Goal: Book appointment/travel/reservation

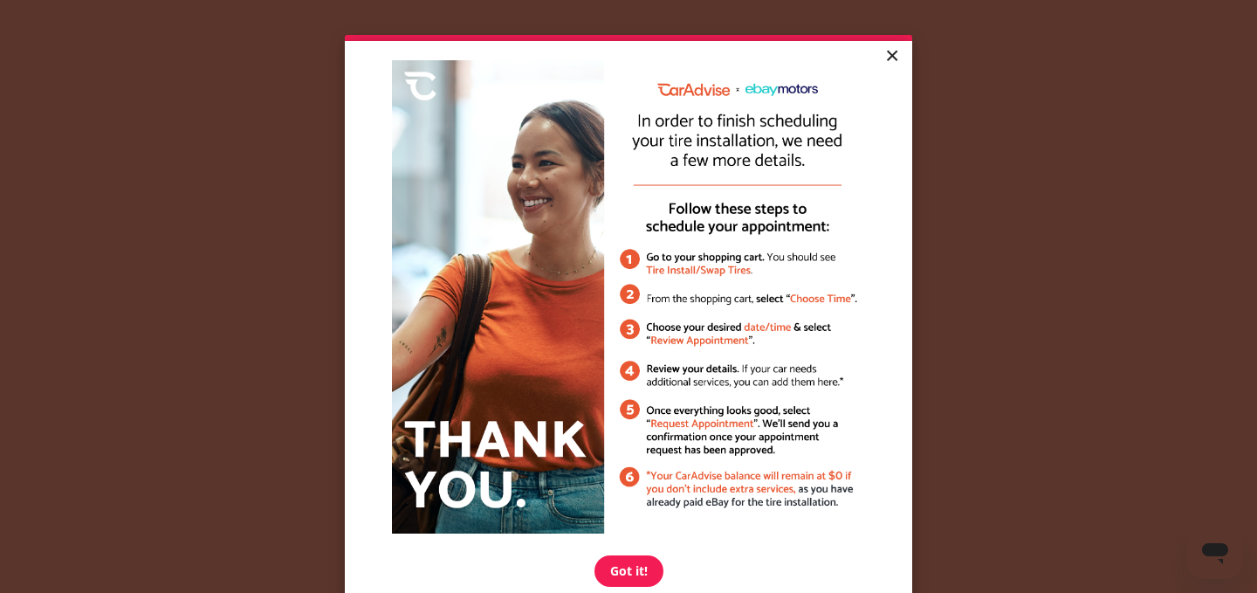
click at [895, 54] on link "×" at bounding box center [891, 56] width 31 height 31
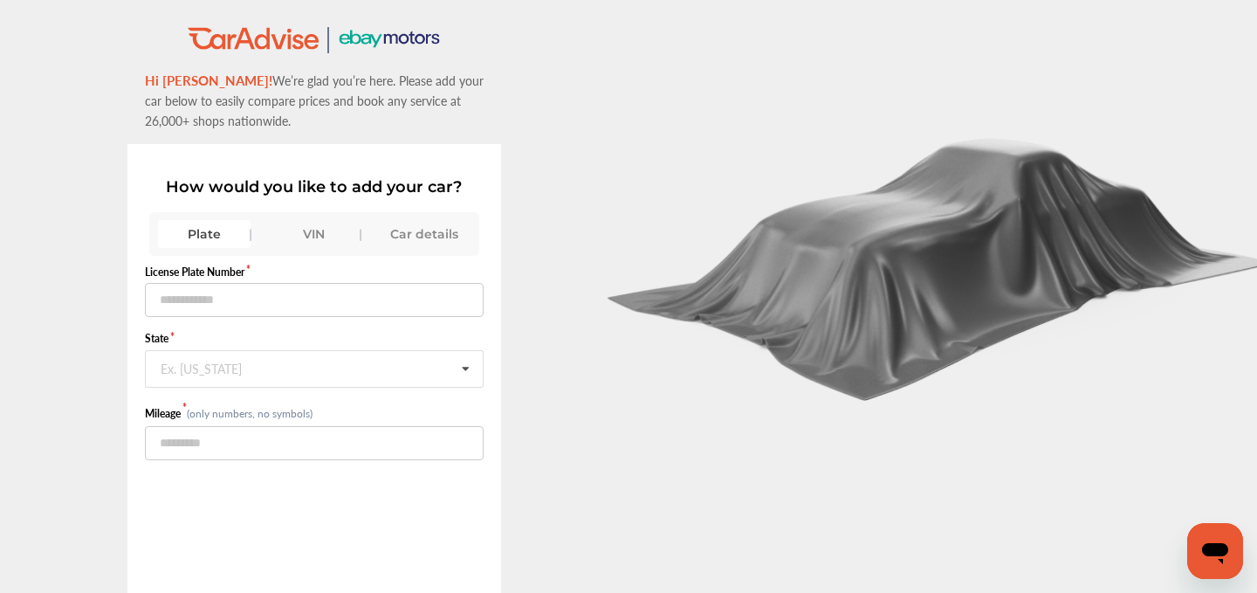
click at [319, 230] on div "VIN" at bounding box center [314, 234] width 93 height 28
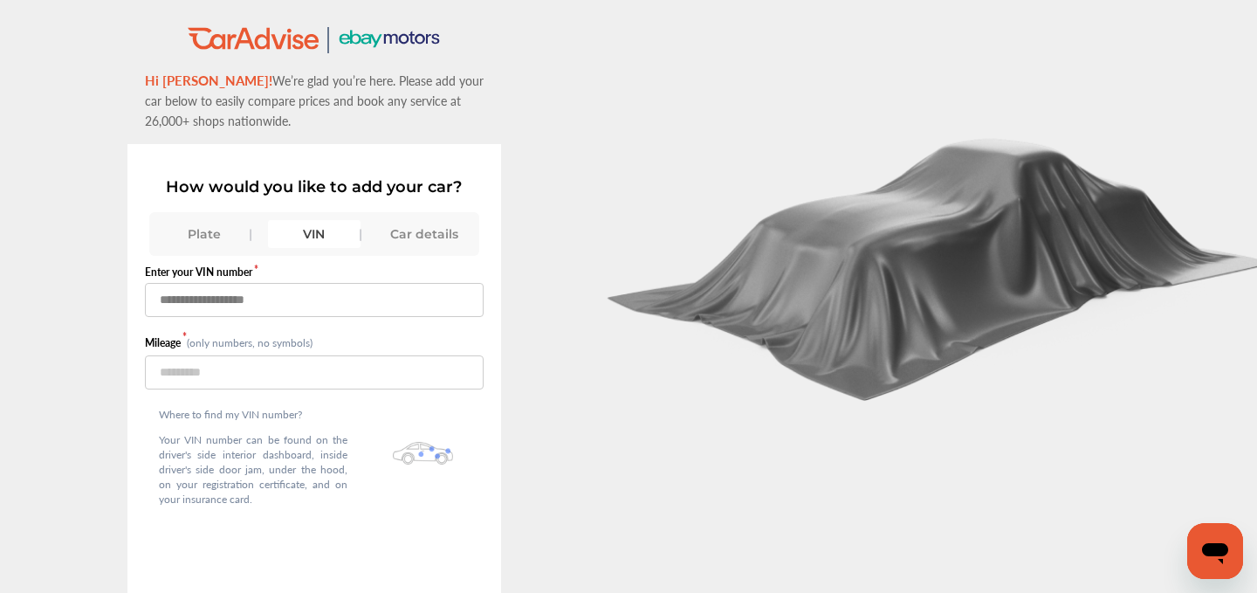
click at [292, 312] on input "text" at bounding box center [315, 300] width 340 height 34
paste input "**********"
type input "**********"
click at [263, 367] on input "number" at bounding box center [315, 372] width 340 height 34
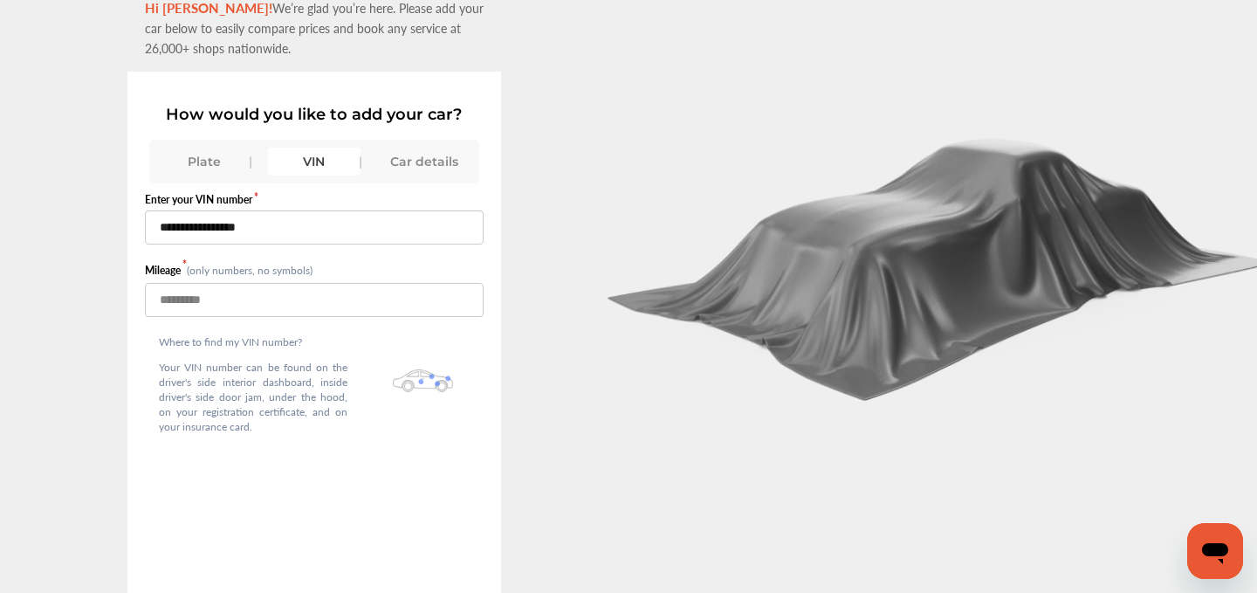
scroll to position [120, 0]
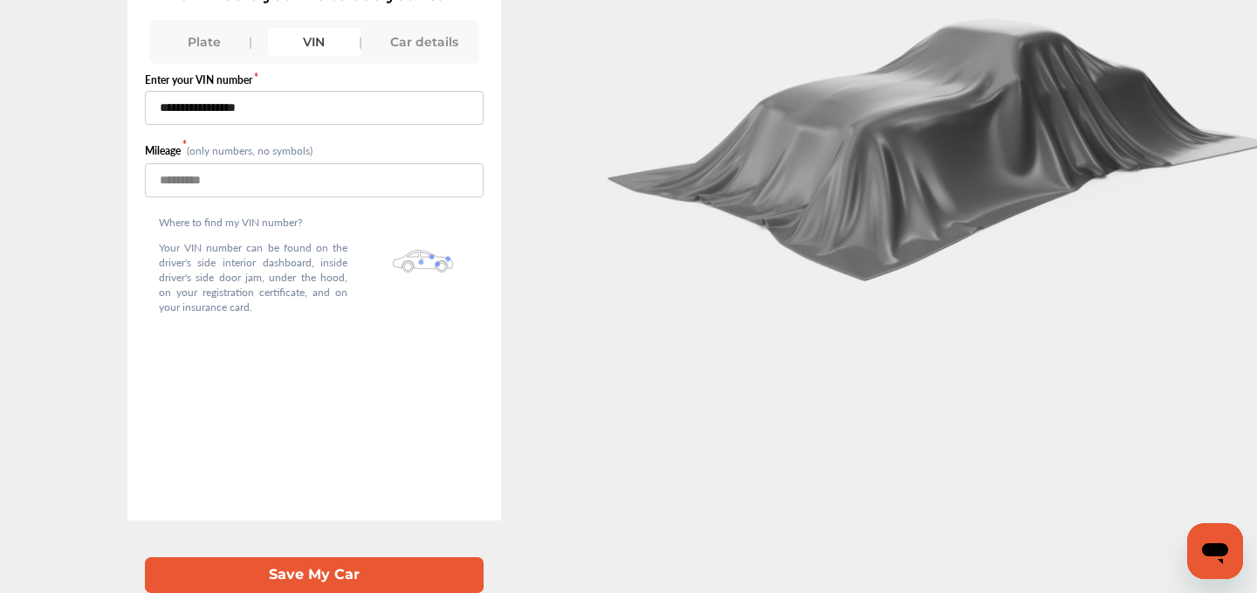
type input "*****"
click at [299, 581] on button "Save My Car" at bounding box center [315, 575] width 340 height 36
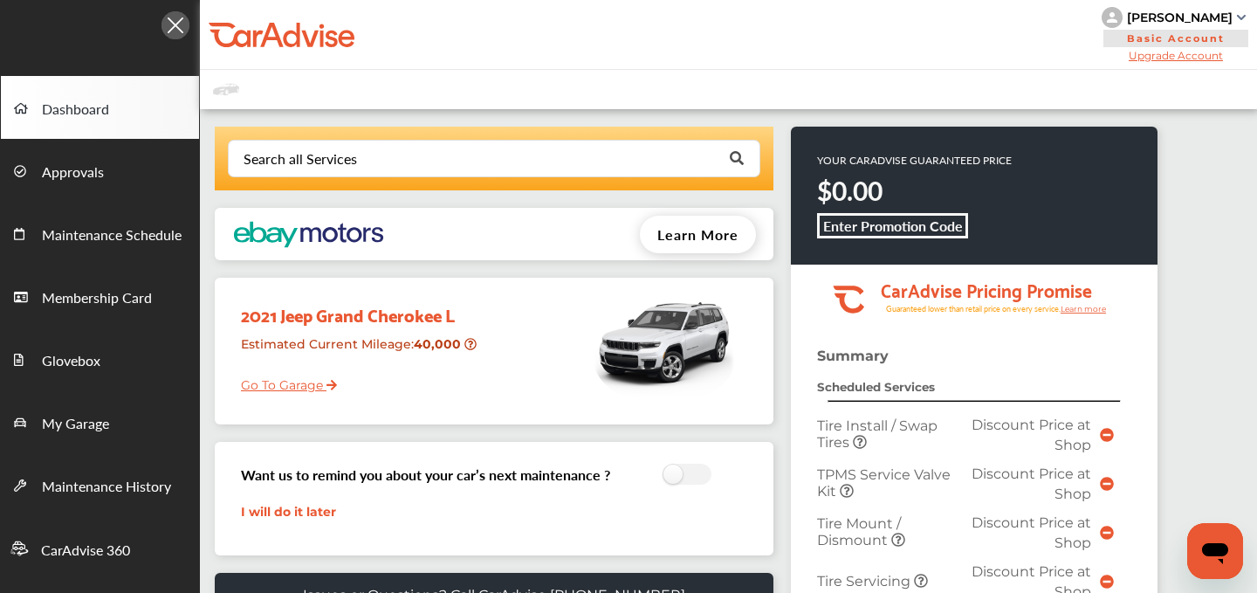
scroll to position [639, 0]
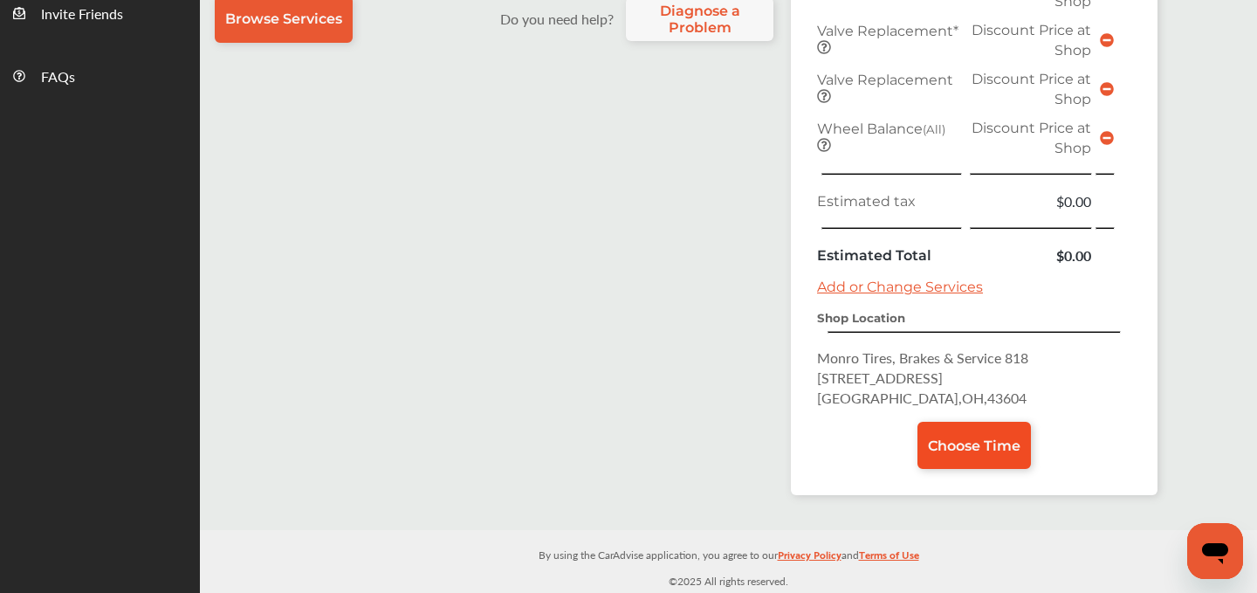
click at [953, 437] on span "Choose Time" at bounding box center [974, 445] width 93 height 17
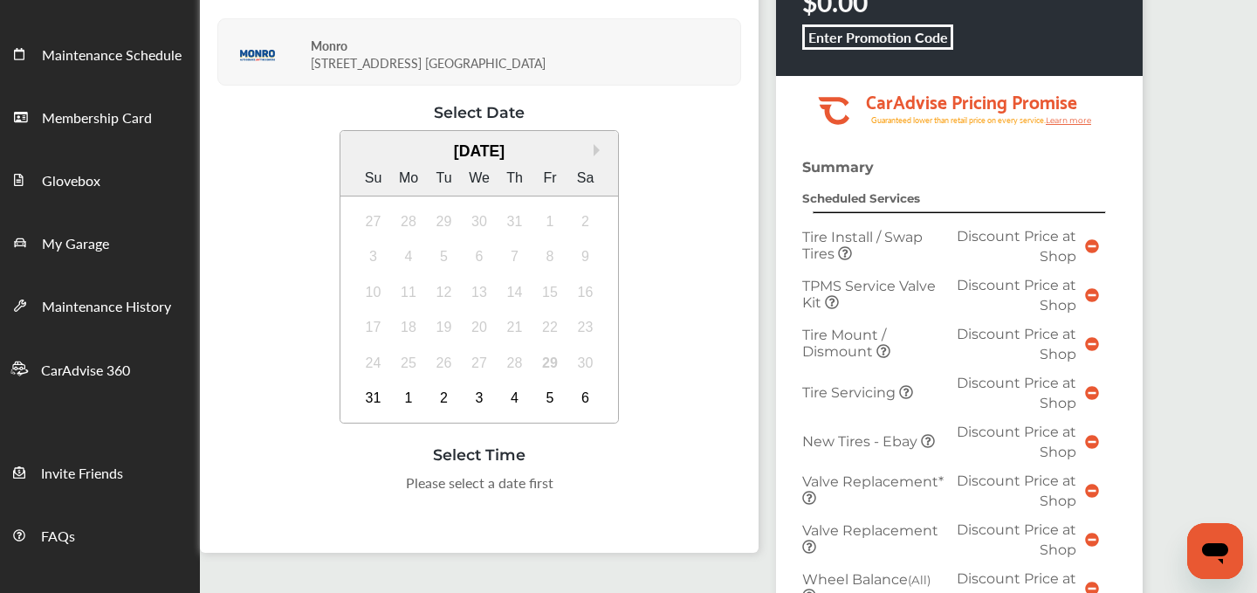
scroll to position [207, 0]
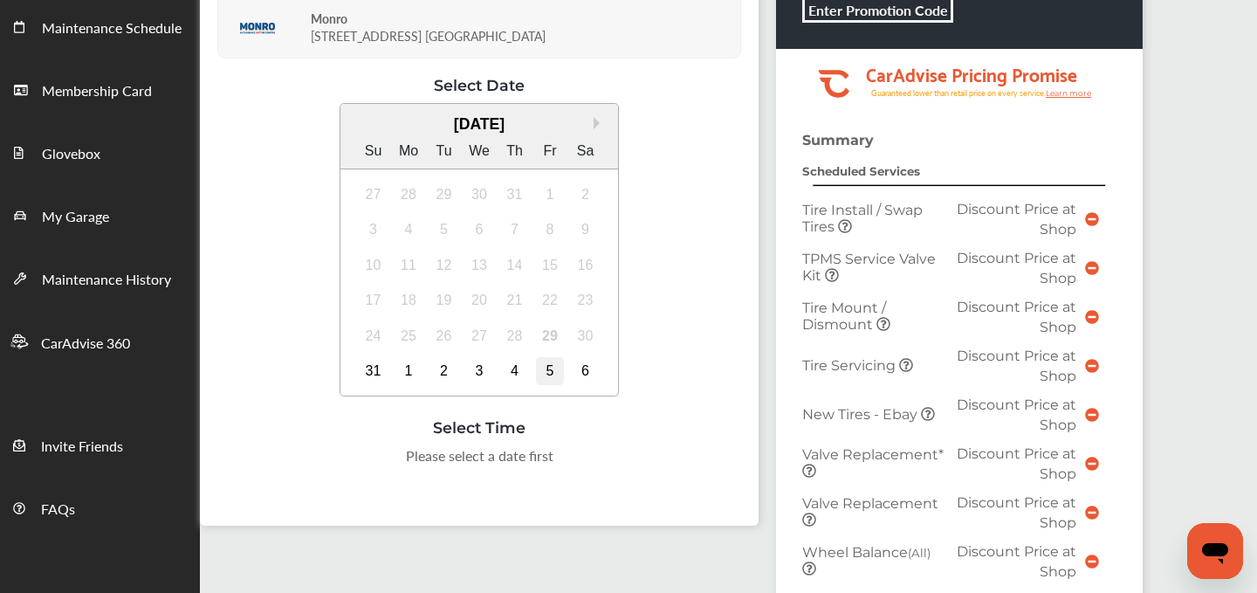
click at [551, 369] on div "5" at bounding box center [550, 371] width 28 height 28
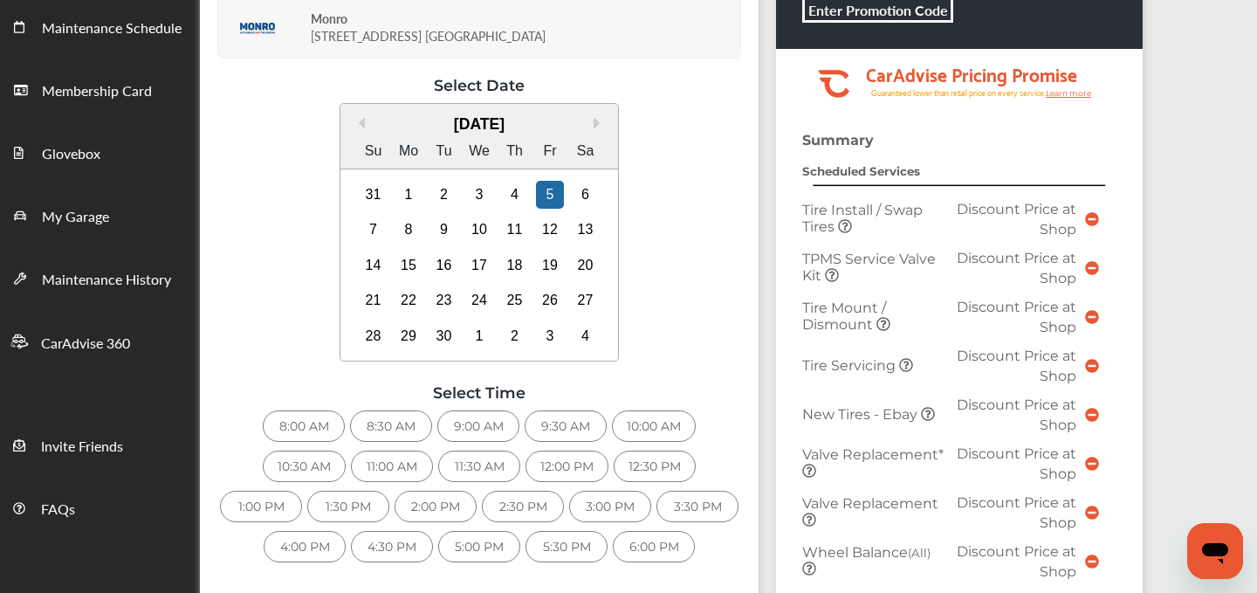
click at [295, 417] on div "8:00 AM" at bounding box center [304, 425] width 82 height 31
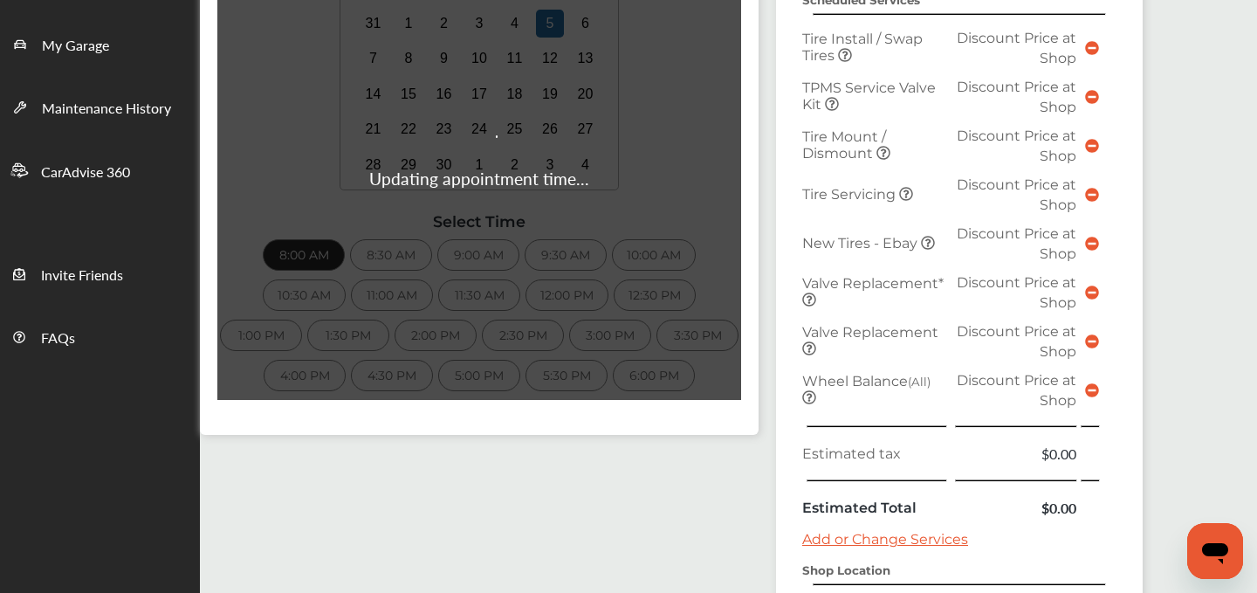
scroll to position [380, 0]
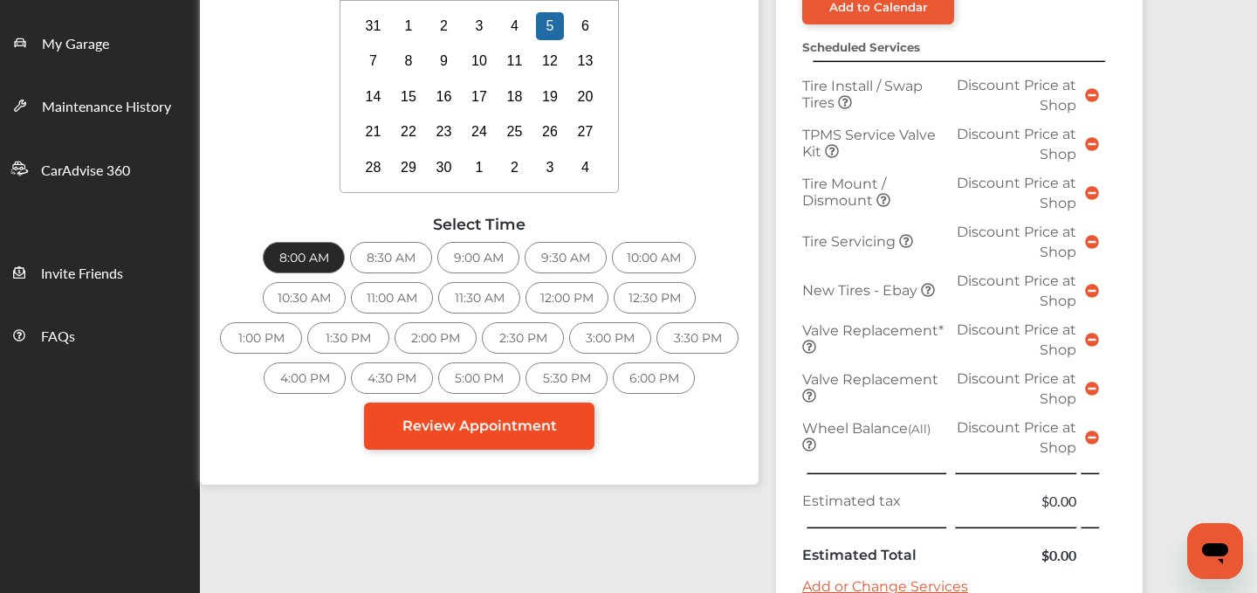
click at [541, 424] on span "Review Appointment" at bounding box center [479, 425] width 154 height 17
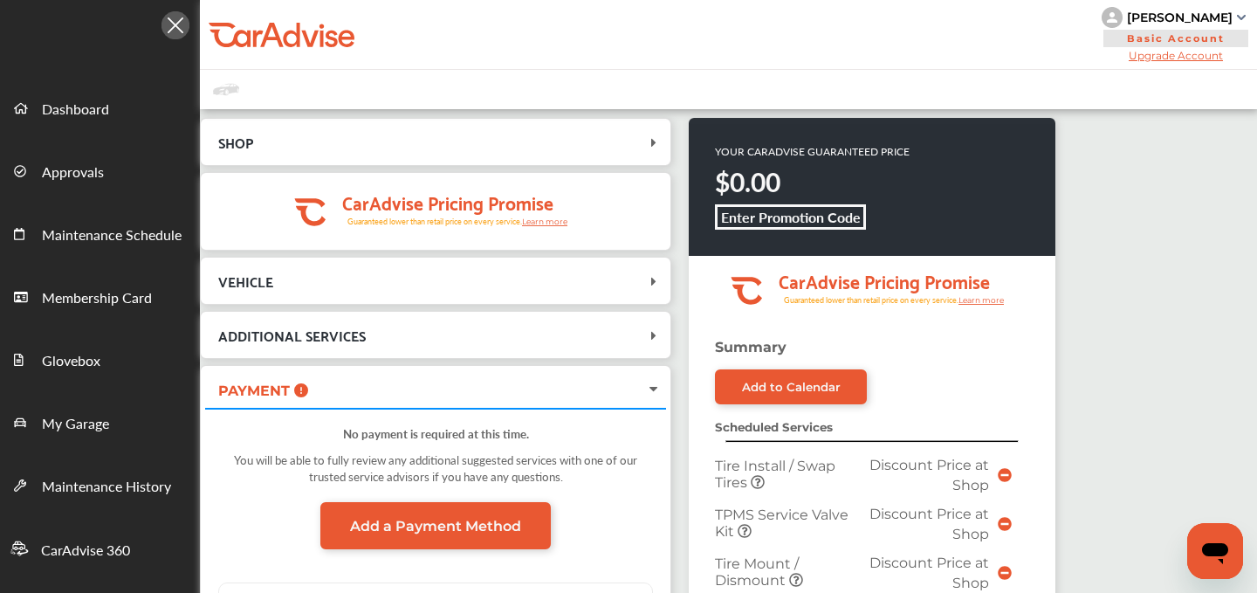
scroll to position [793, 0]
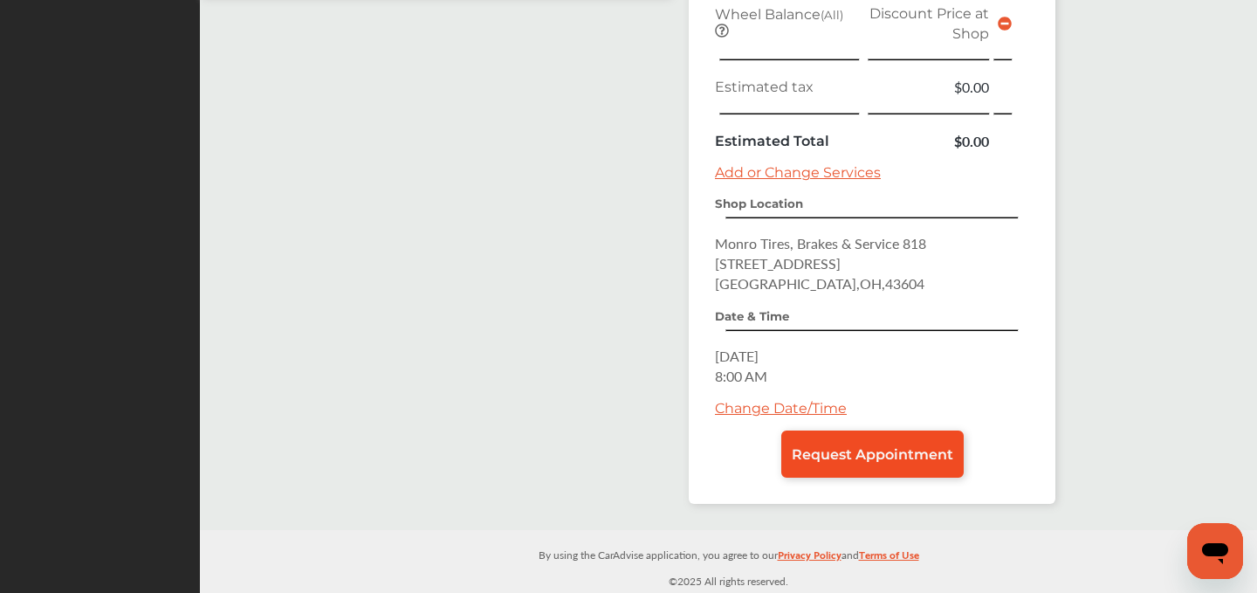
click at [848, 451] on span "Request Appointment" at bounding box center [872, 454] width 161 height 17
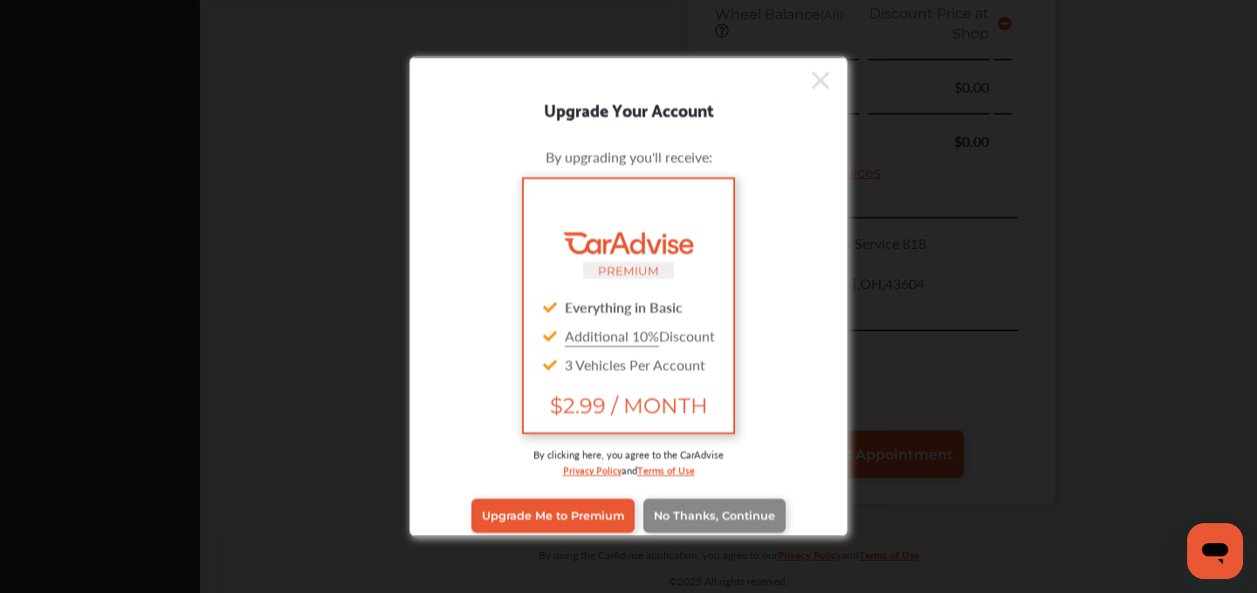
click at [742, 507] on link "No Thanks, Continue" at bounding box center [714, 514] width 142 height 33
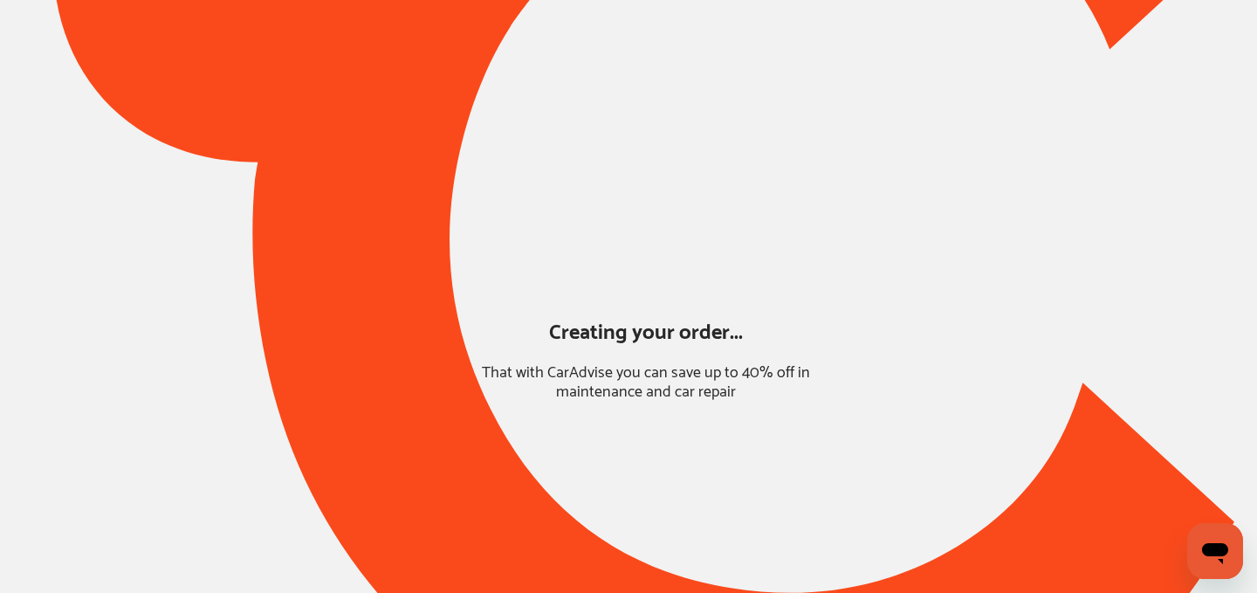
scroll to position [152, 0]
